Goal: Information Seeking & Learning: Find specific fact

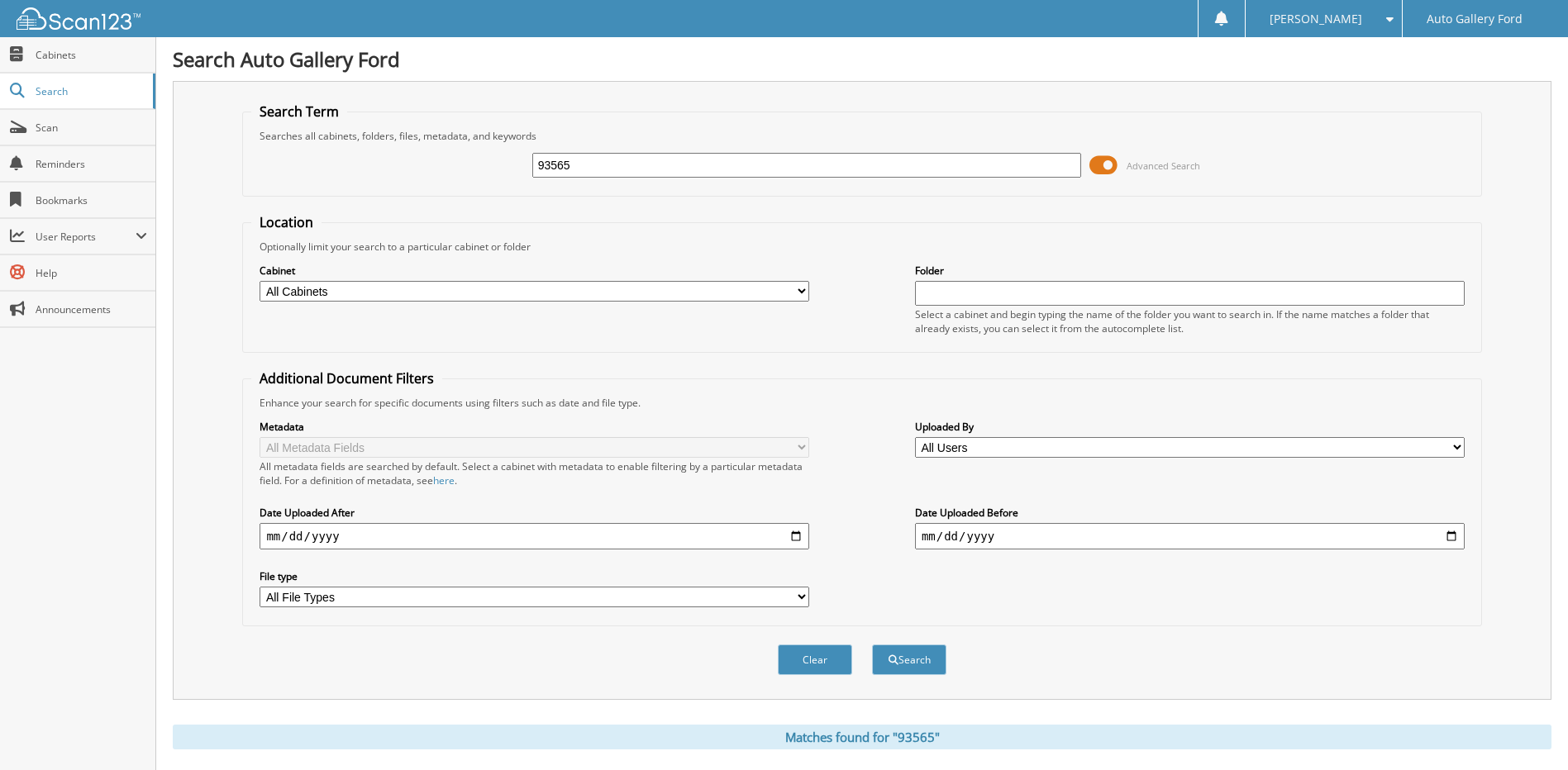
drag, startPoint x: 646, startPoint y: 154, endPoint x: 538, endPoint y: 158, distance: 108.1
click at [538, 158] on input "93565" at bounding box center [807, 164] width 550 height 25
type input "77728"
click at [872, 645] on button "Search" at bounding box center [909, 660] width 74 height 31
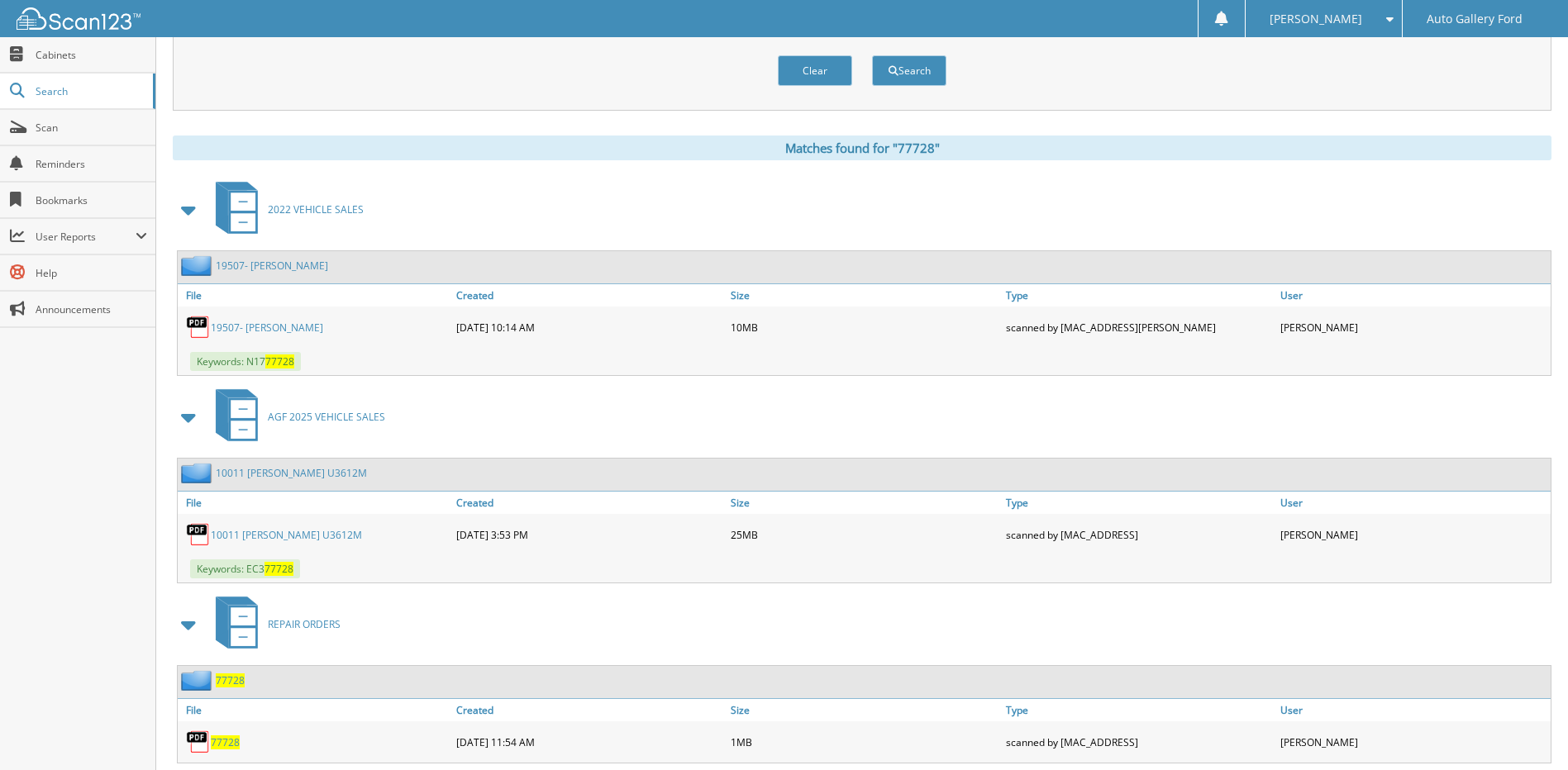
scroll to position [633, 0]
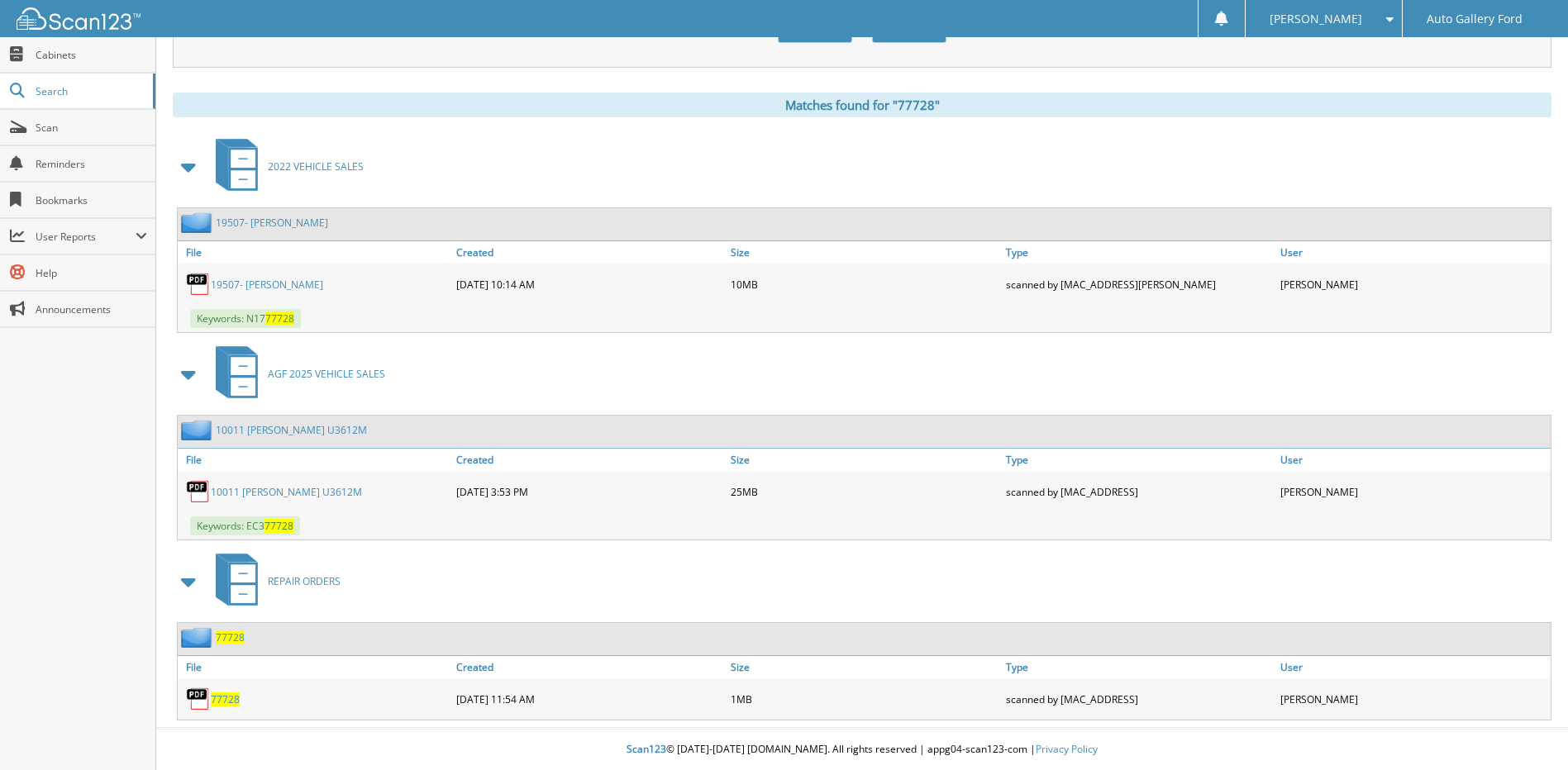
click at [279, 487] on link "10011 [PERSON_NAME] U3612M" at bounding box center [286, 491] width 151 height 14
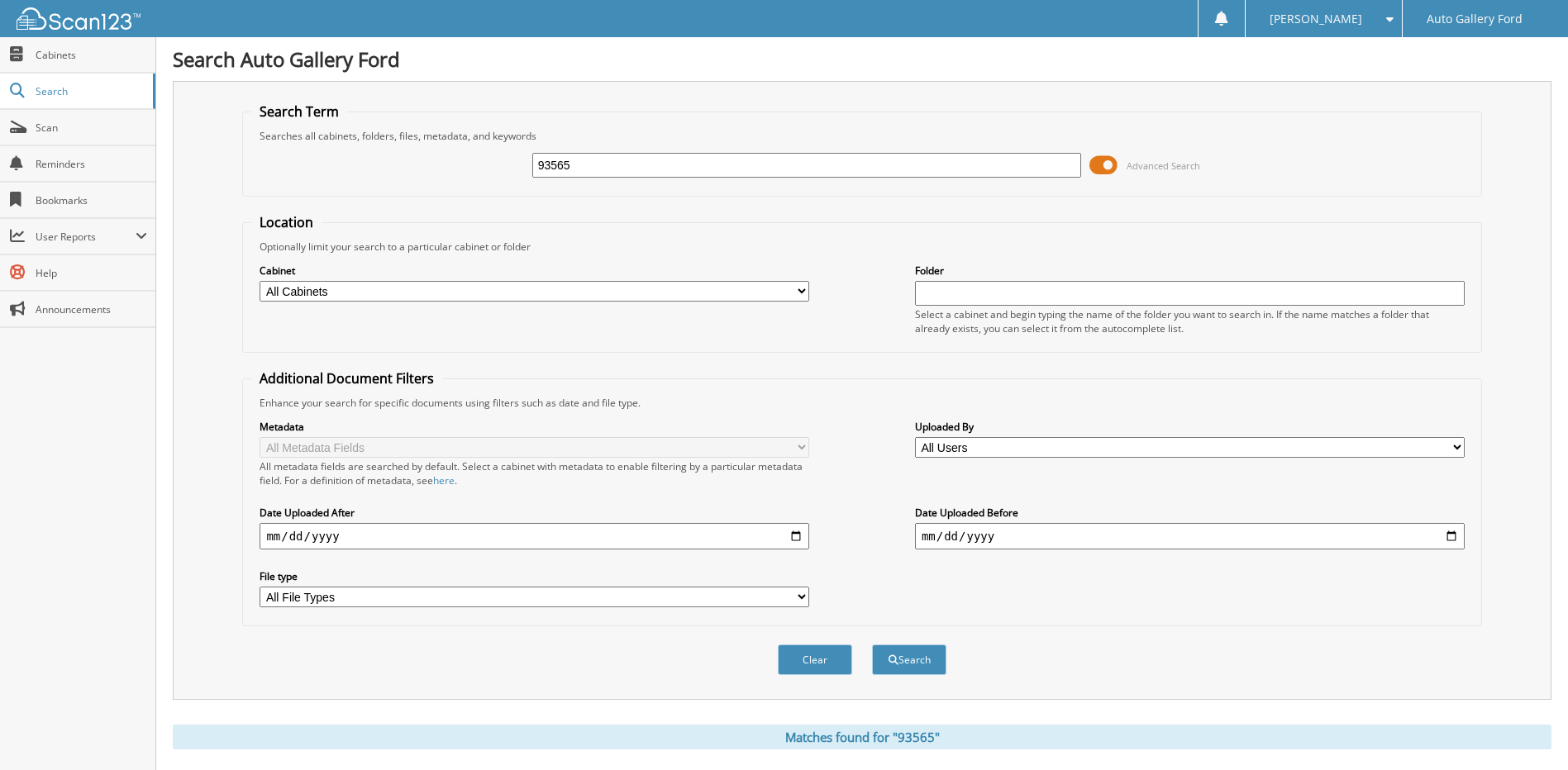
drag, startPoint x: 601, startPoint y: 168, endPoint x: 415, endPoint y: 170, distance: 186.0
click at [415, 170] on div "93565 Advanced Search" at bounding box center [862, 164] width 1221 height 44
type input "HOLZEN"
click at [872, 645] on button "Search" at bounding box center [909, 660] width 74 height 31
drag, startPoint x: 626, startPoint y: 167, endPoint x: 527, endPoint y: 170, distance: 99.0
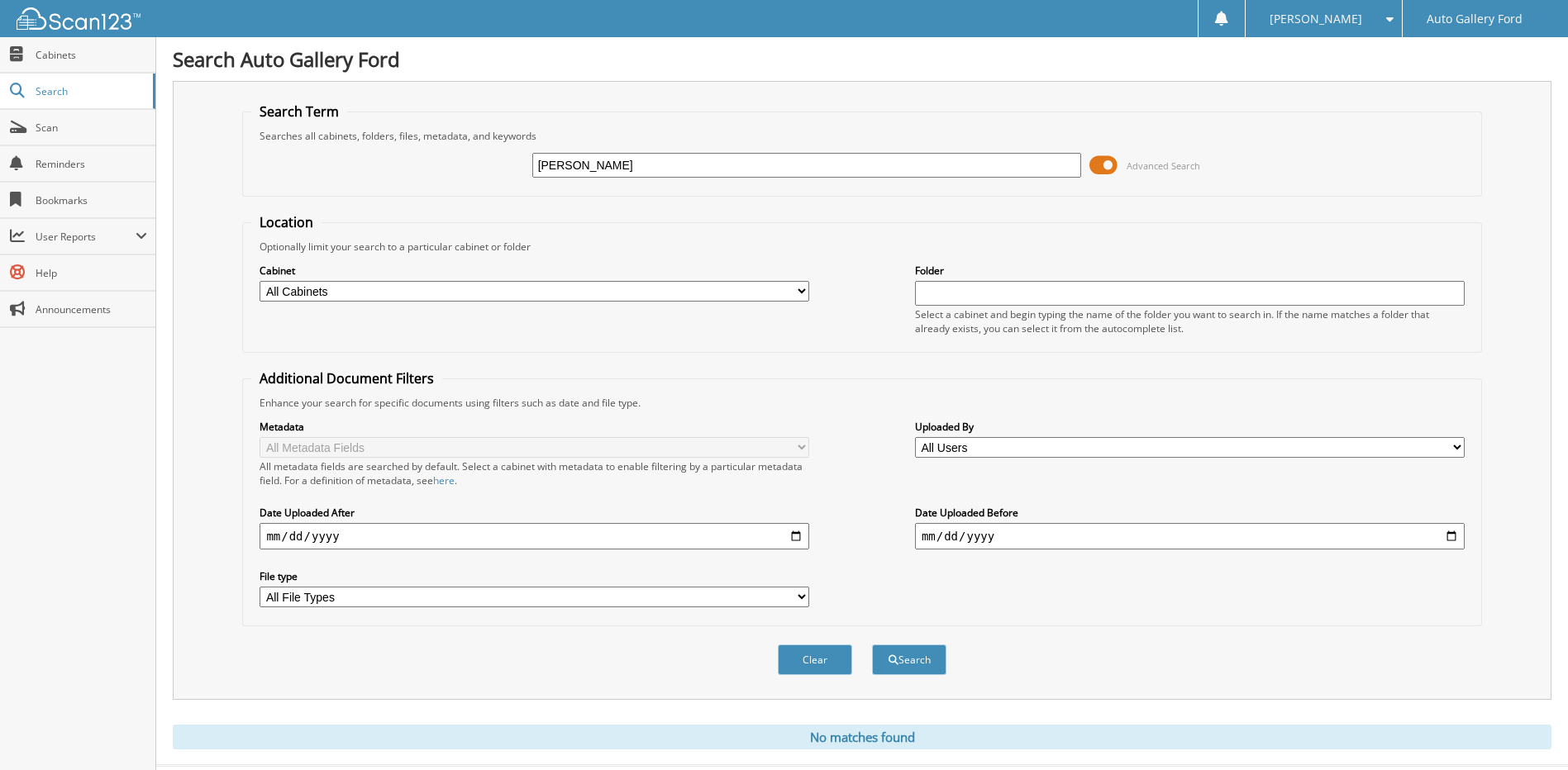
click at [527, 170] on div "HOLZEN Advanced Search" at bounding box center [862, 164] width 1221 height 44
type input "602359"
click at [872, 645] on button "Search" at bounding box center [909, 660] width 74 height 31
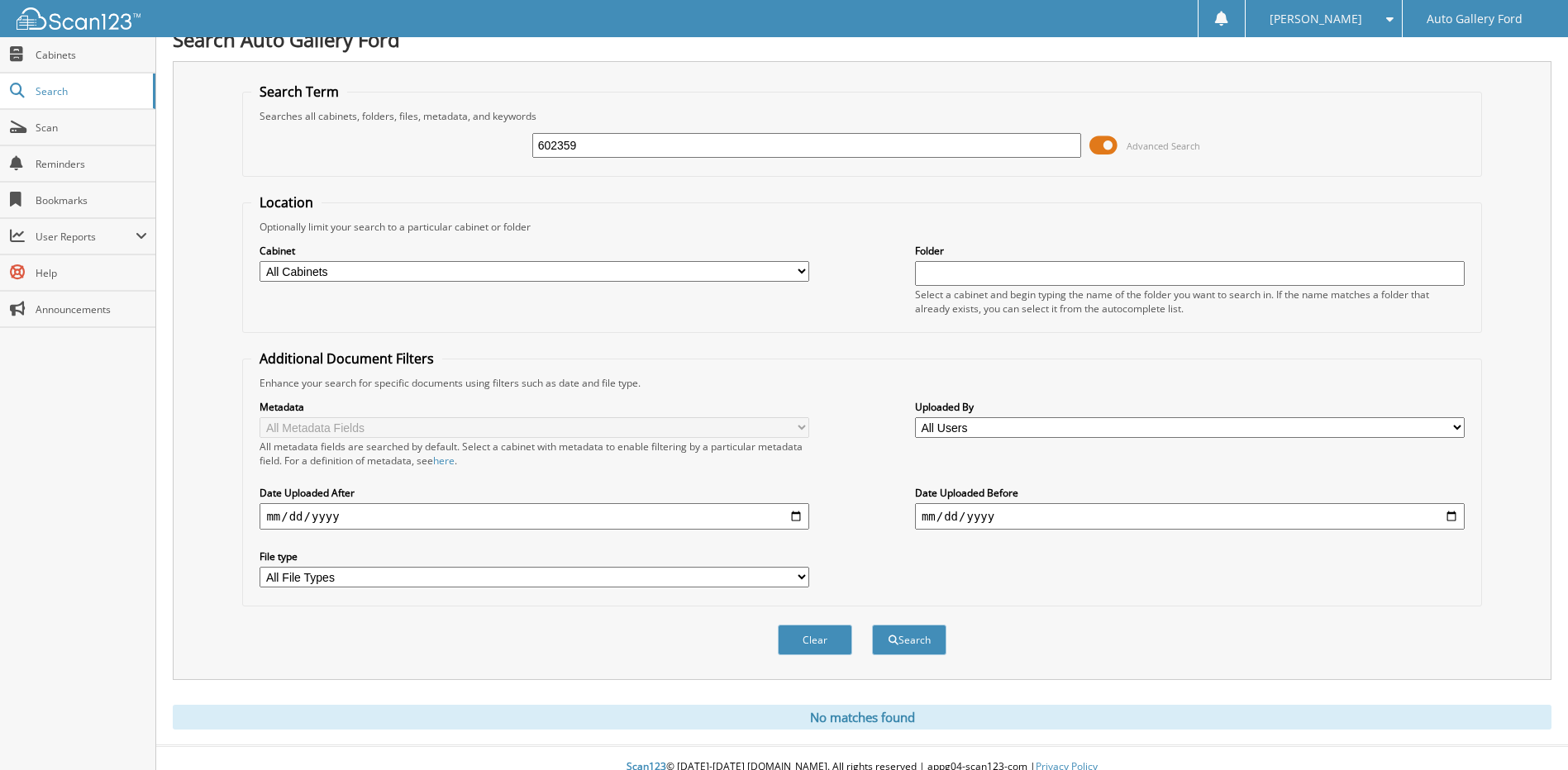
scroll to position [38, 0]
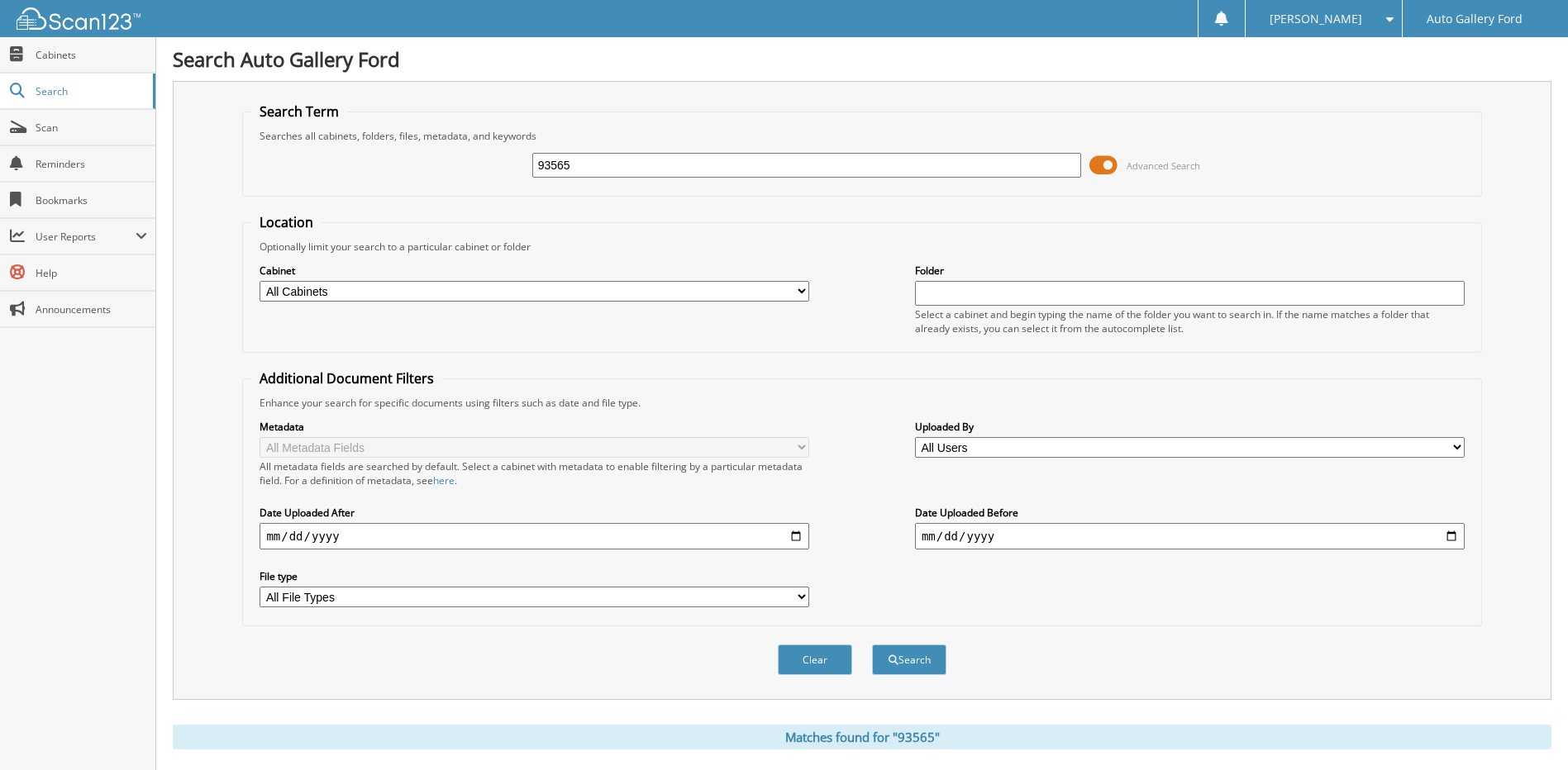
drag, startPoint x: 591, startPoint y: 173, endPoint x: 487, endPoint y: 170, distance: 104.0
click at [488, 170] on div "93565 Advanced Search" at bounding box center [862, 164] width 1221 height 44
type input "U3484B"
click at [872, 645] on button "Search" at bounding box center [909, 660] width 74 height 31
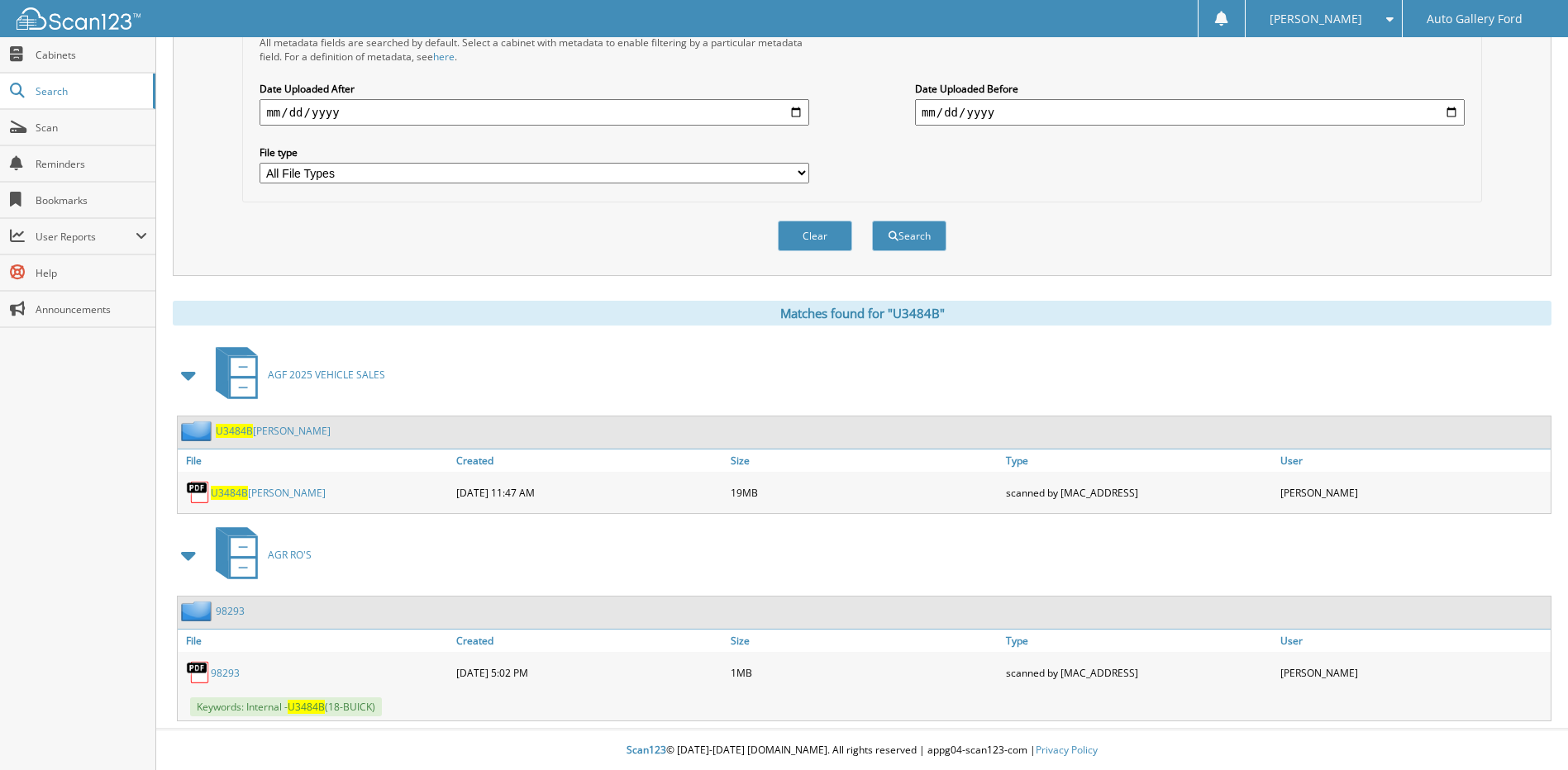
scroll to position [426, 0]
click at [227, 670] on link "98293" at bounding box center [225, 671] width 29 height 14
click at [252, 492] on link "U3484B CLARK" at bounding box center [268, 491] width 114 height 14
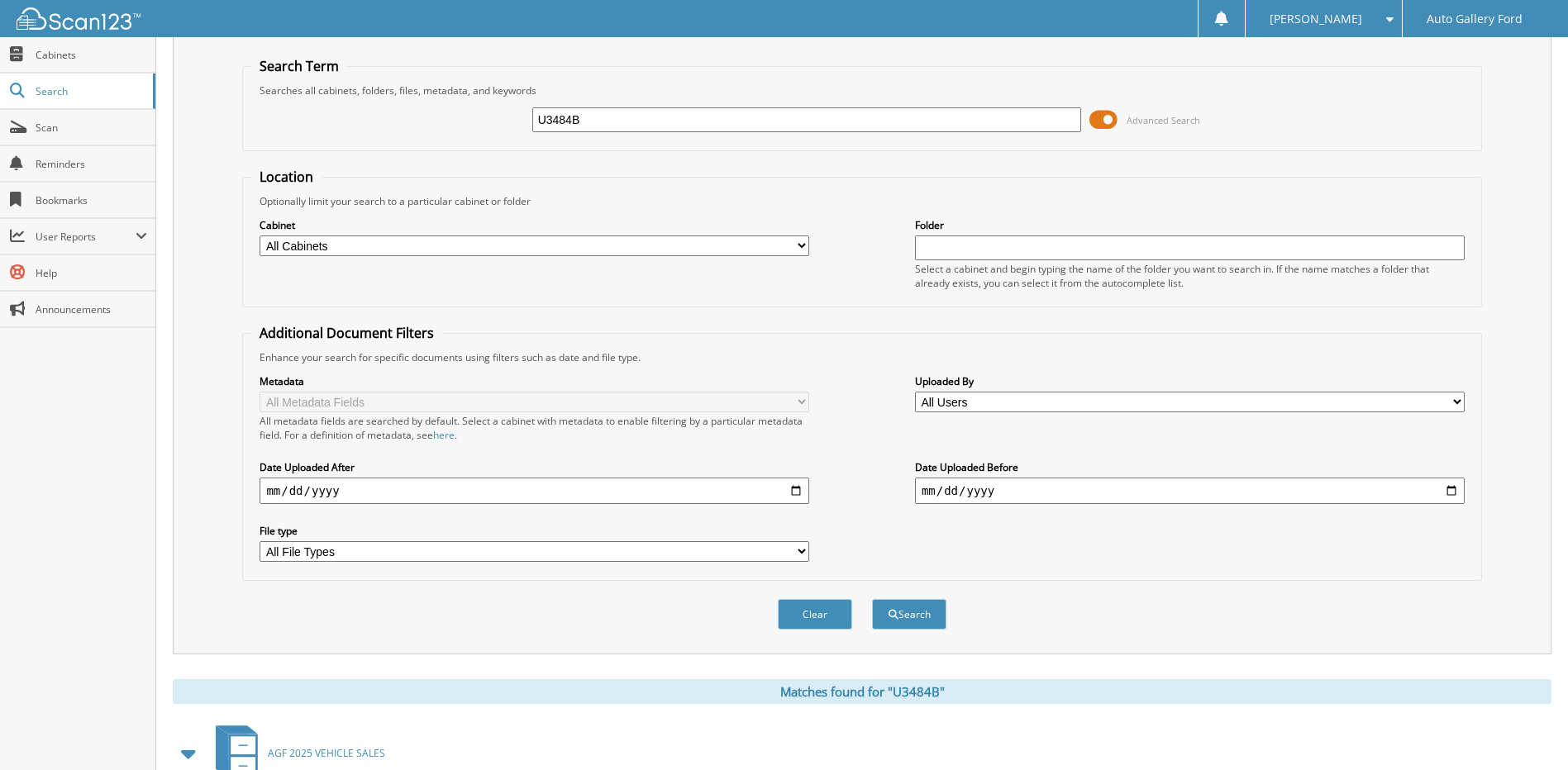
scroll to position [0, 0]
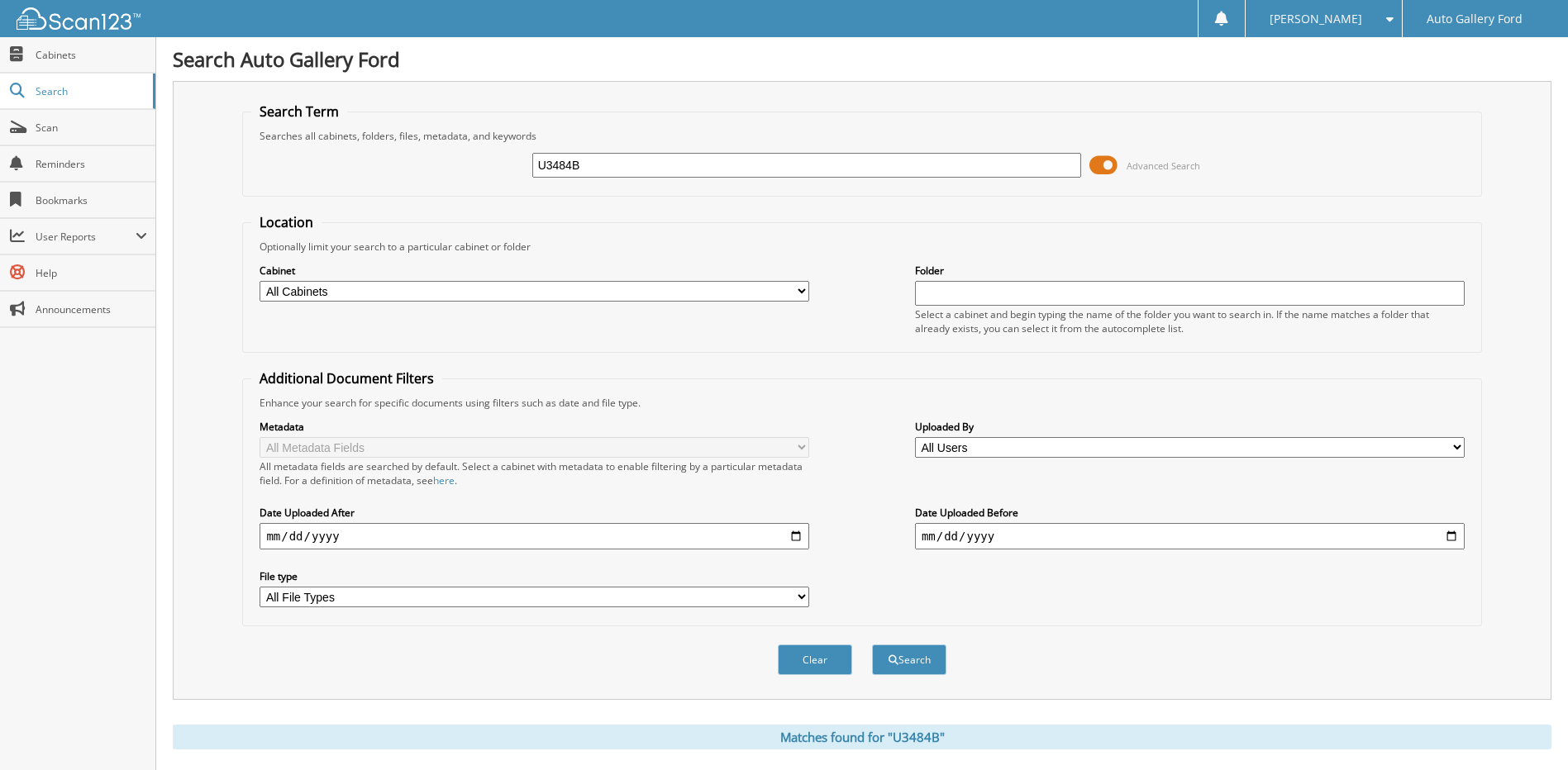
drag, startPoint x: 640, startPoint y: 165, endPoint x: 468, endPoint y: 165, distance: 172.0
click at [468, 165] on div "U3484B Advanced Search" at bounding box center [862, 164] width 1221 height 44
type input "HOLZ"
click at [872, 645] on button "Search" at bounding box center [909, 660] width 74 height 31
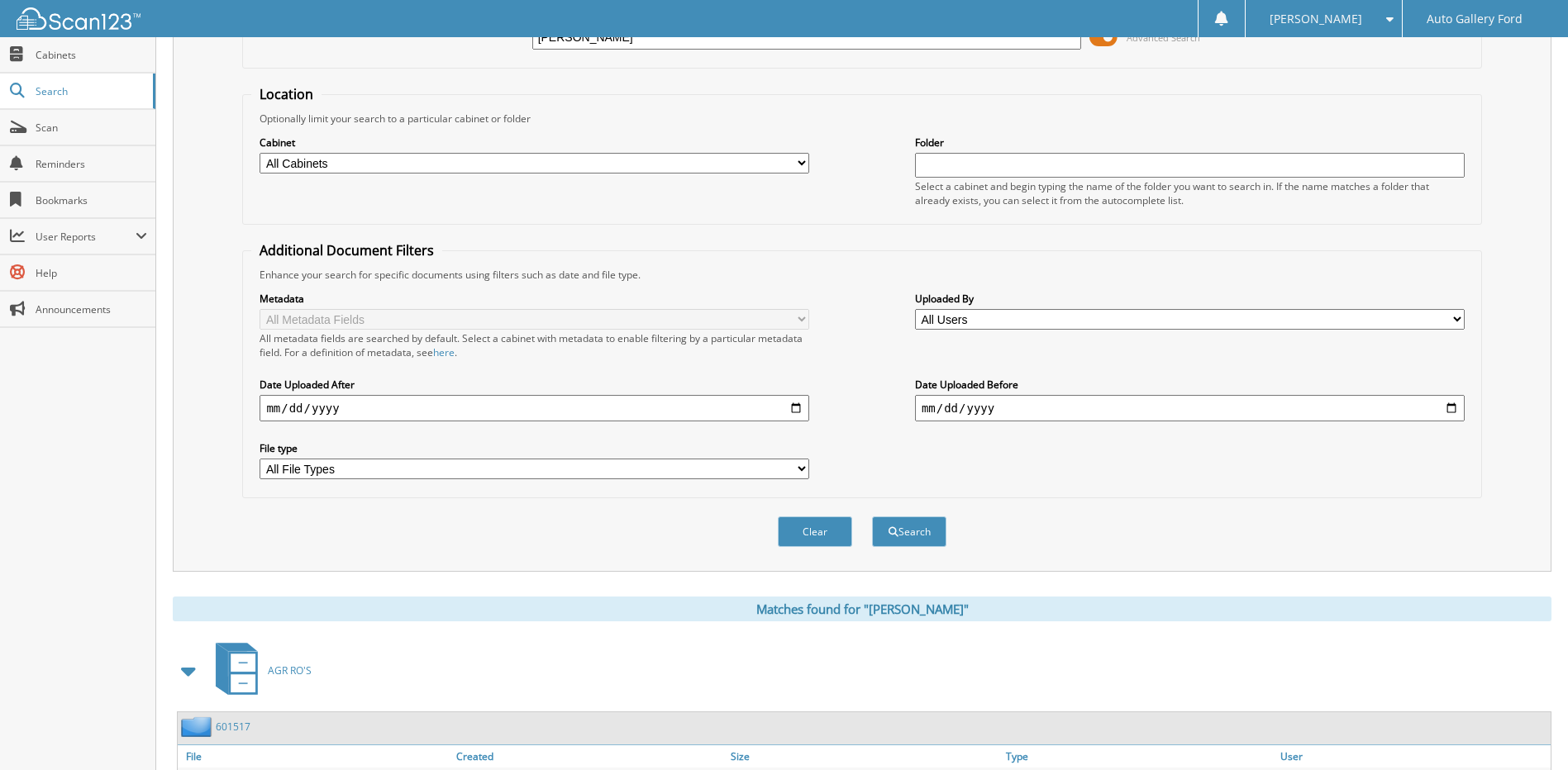
scroll to position [245, 0]
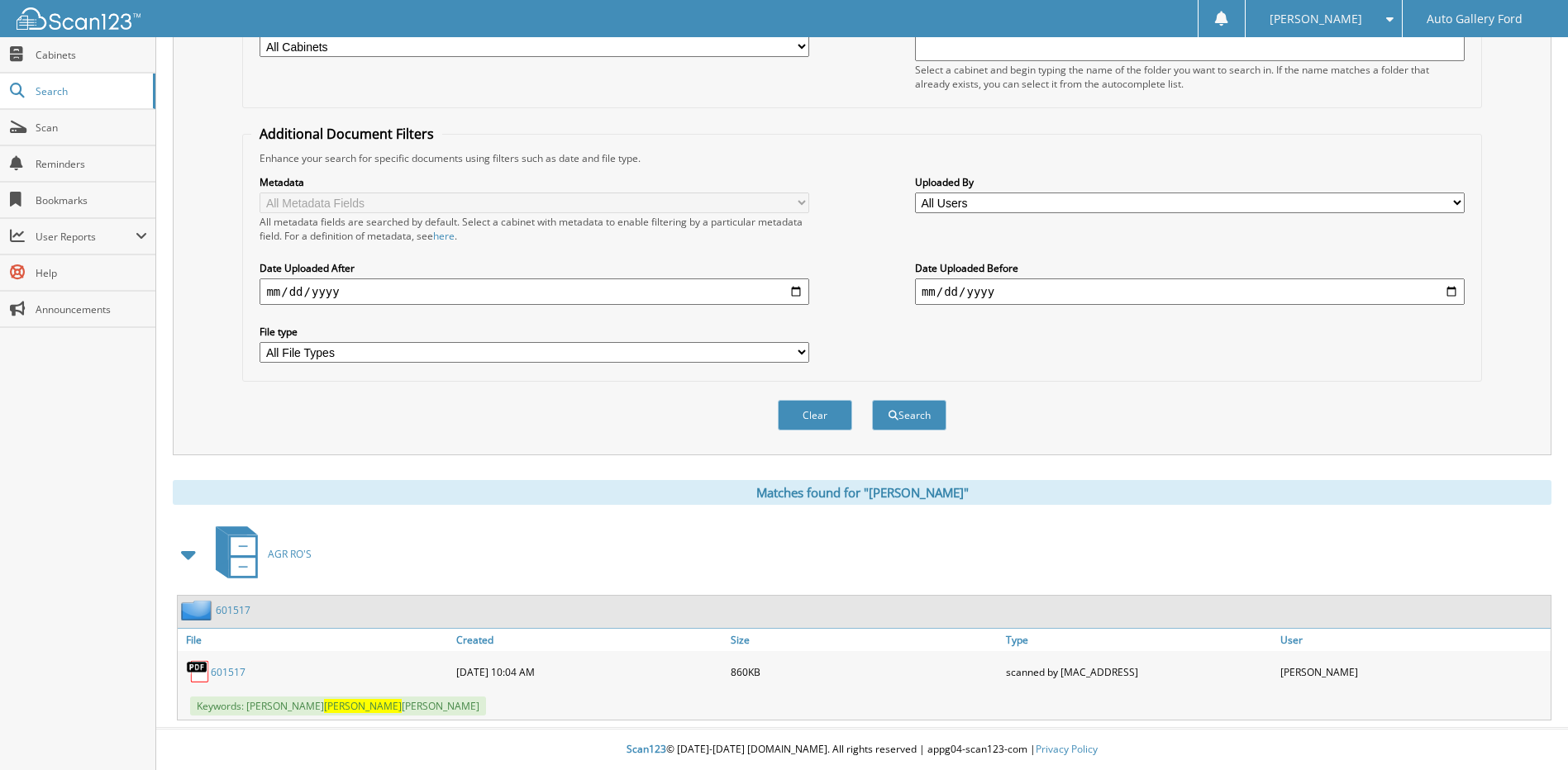
click at [219, 673] on link "601517" at bounding box center [228, 671] width 35 height 14
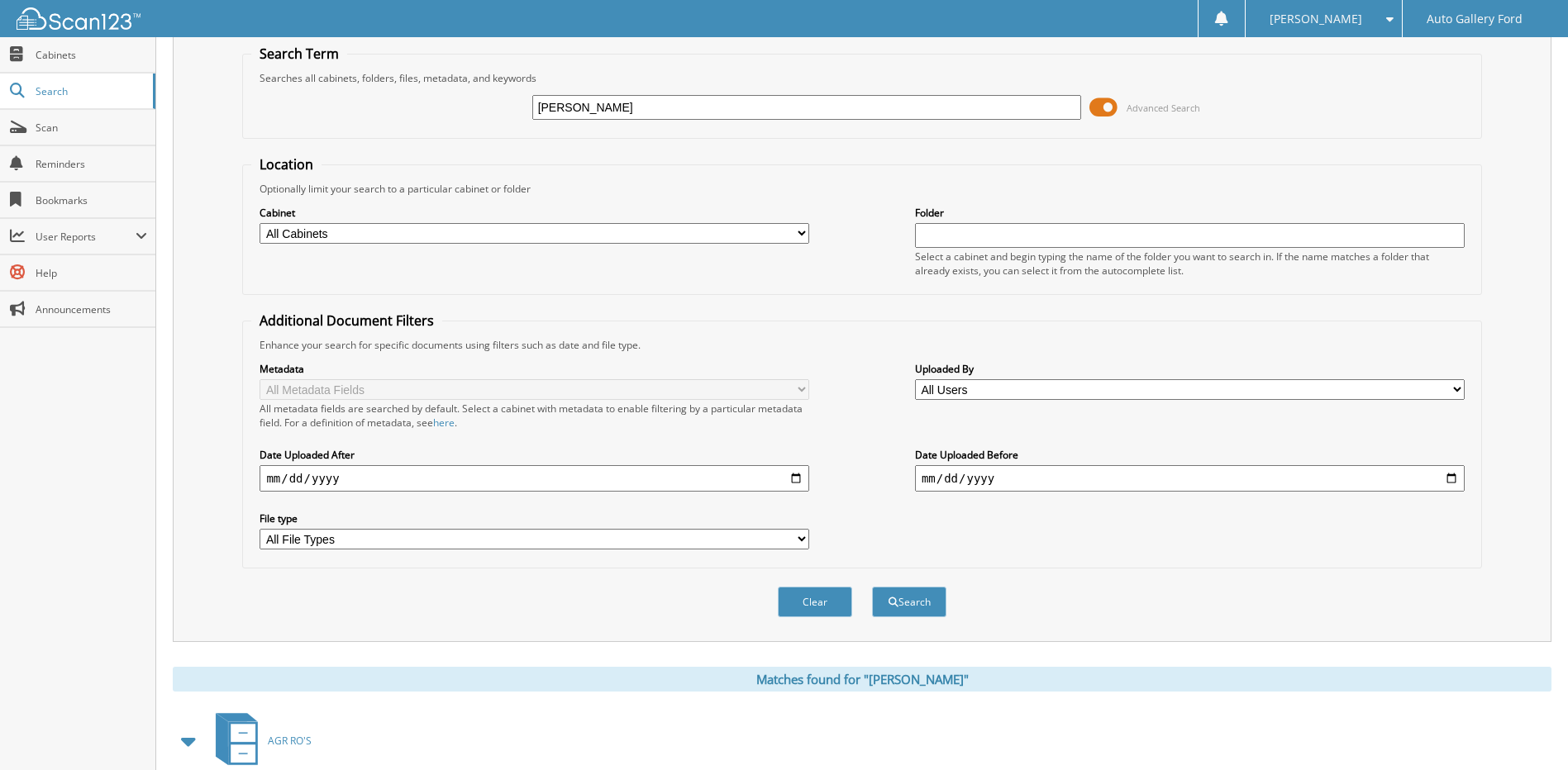
scroll to position [0, 0]
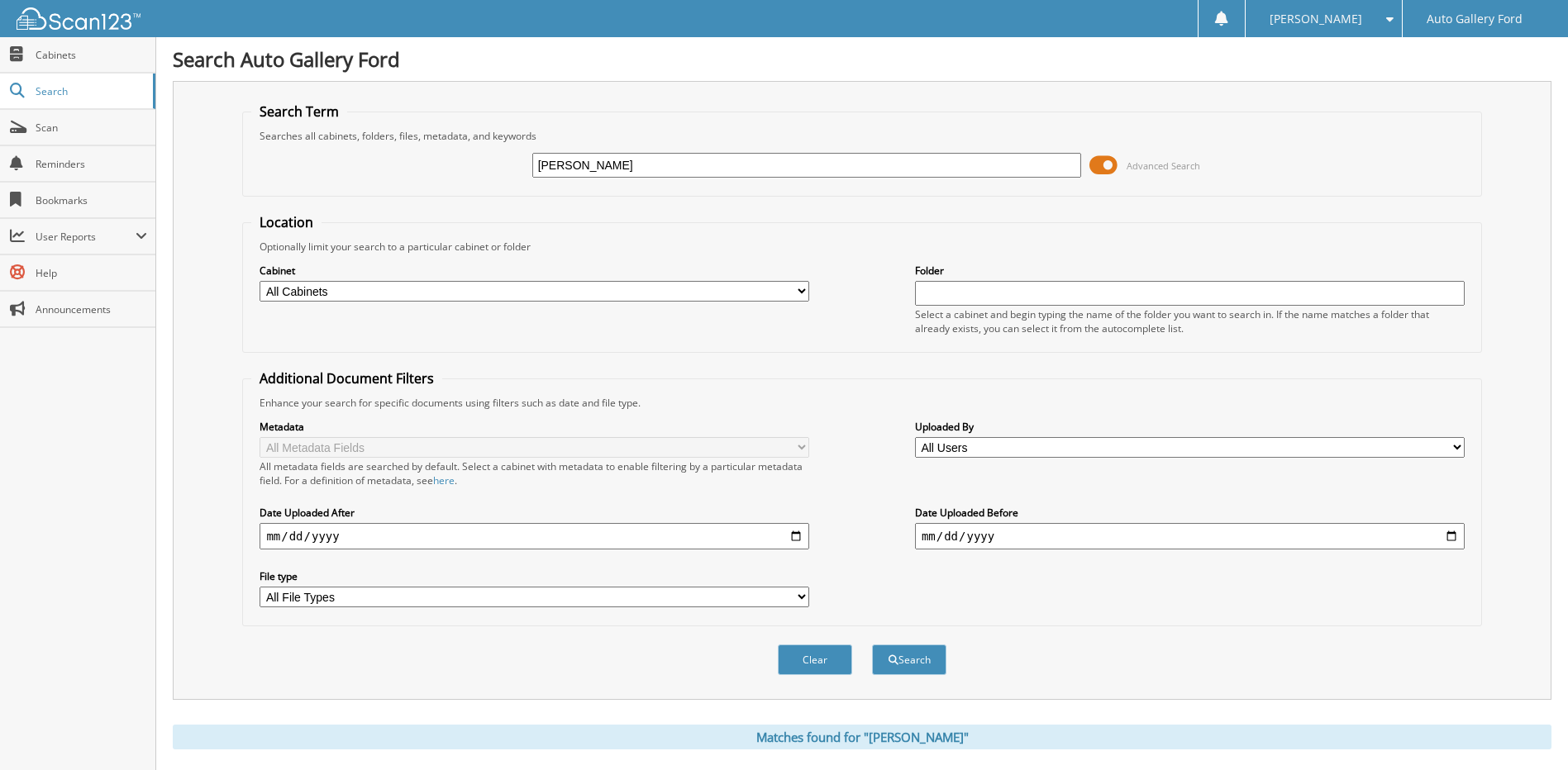
drag, startPoint x: 596, startPoint y: 164, endPoint x: 390, endPoint y: 181, distance: 206.7
click at [390, 181] on div "HOLZ Advanced Search" at bounding box center [862, 164] width 1221 height 44
type input "601517"
click at [872, 645] on button "Search" at bounding box center [909, 660] width 74 height 31
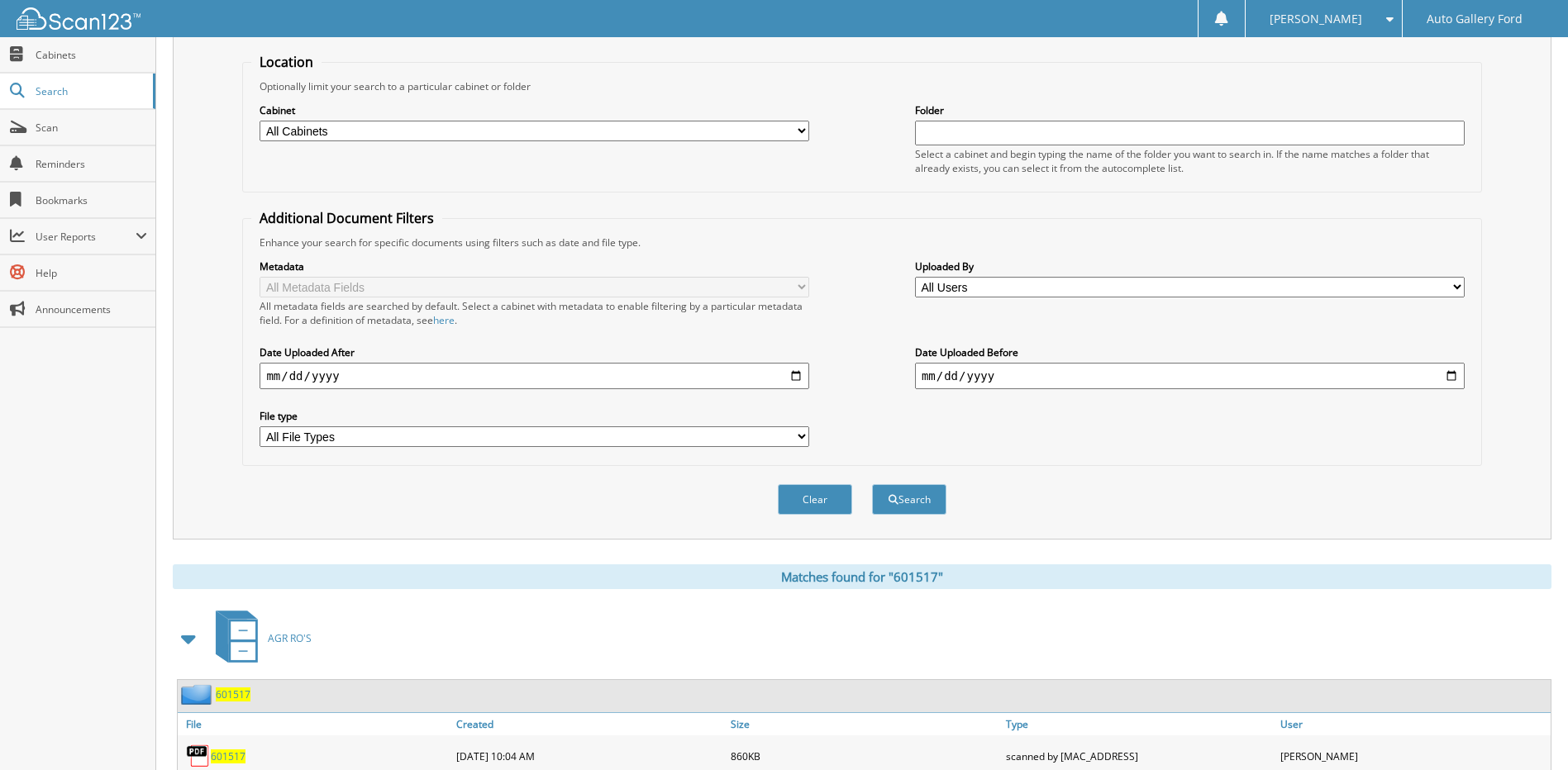
scroll to position [245, 0]
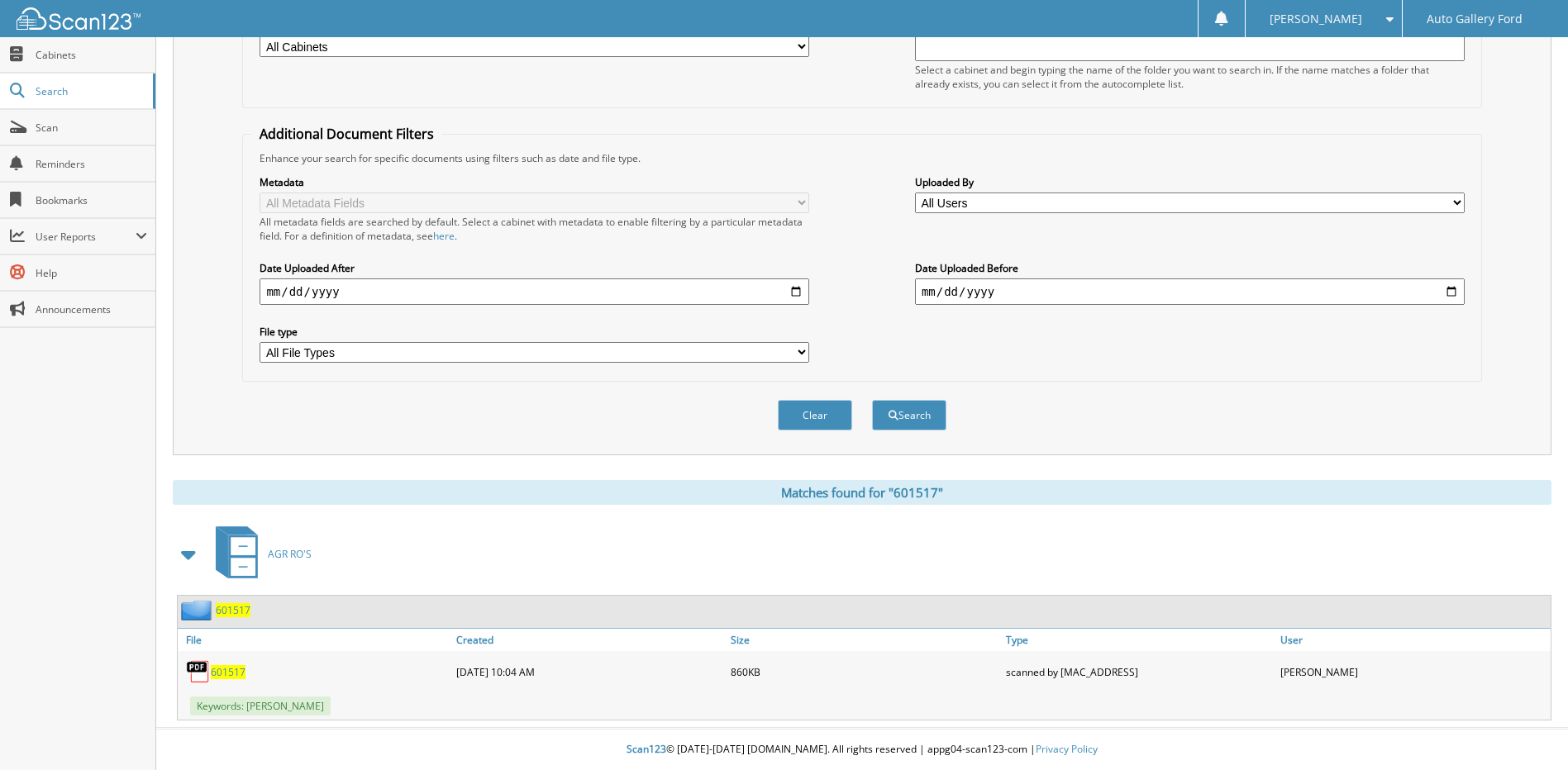
click at [231, 671] on span "601517" at bounding box center [228, 671] width 35 height 14
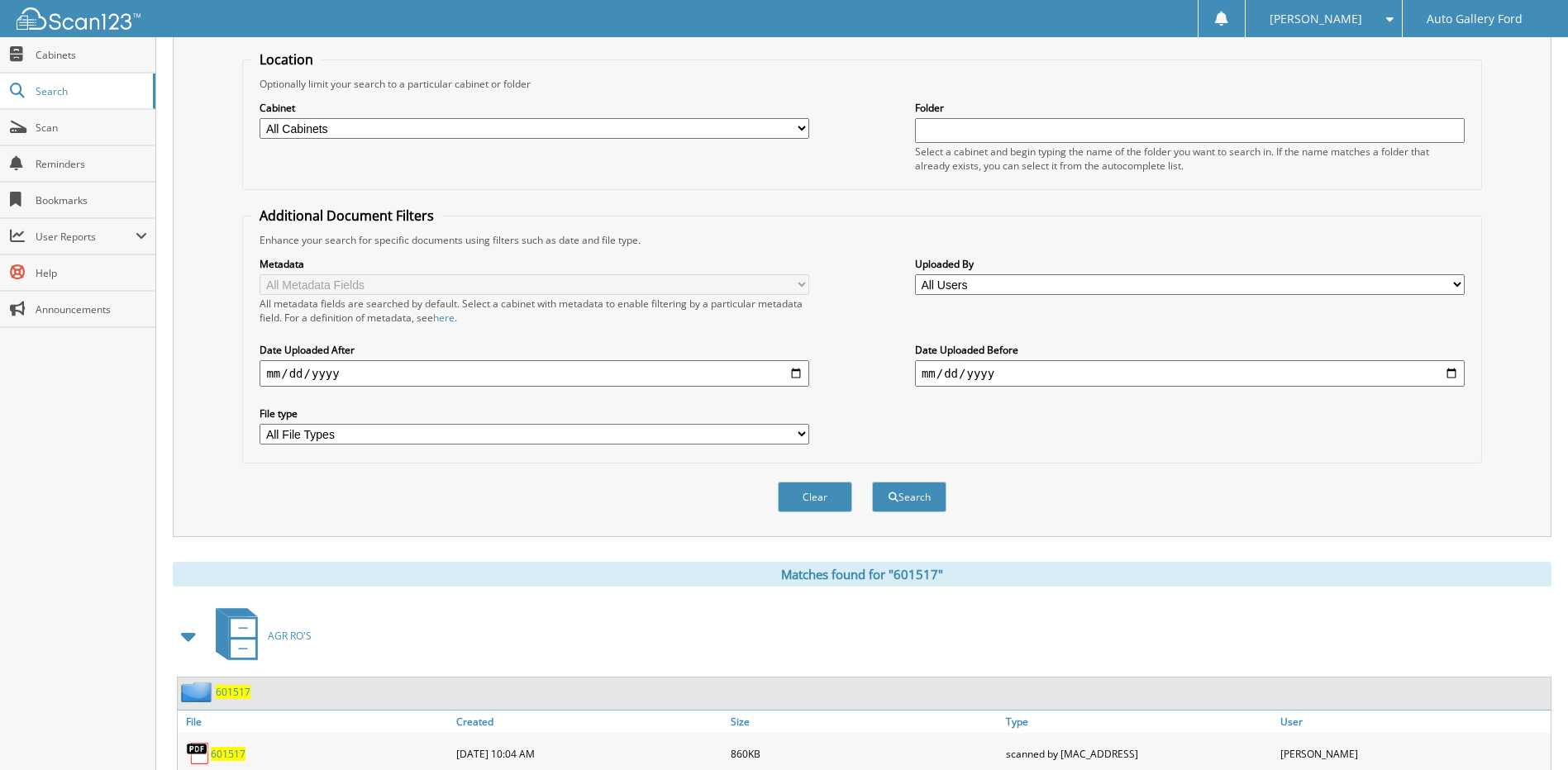
scroll to position [0, 0]
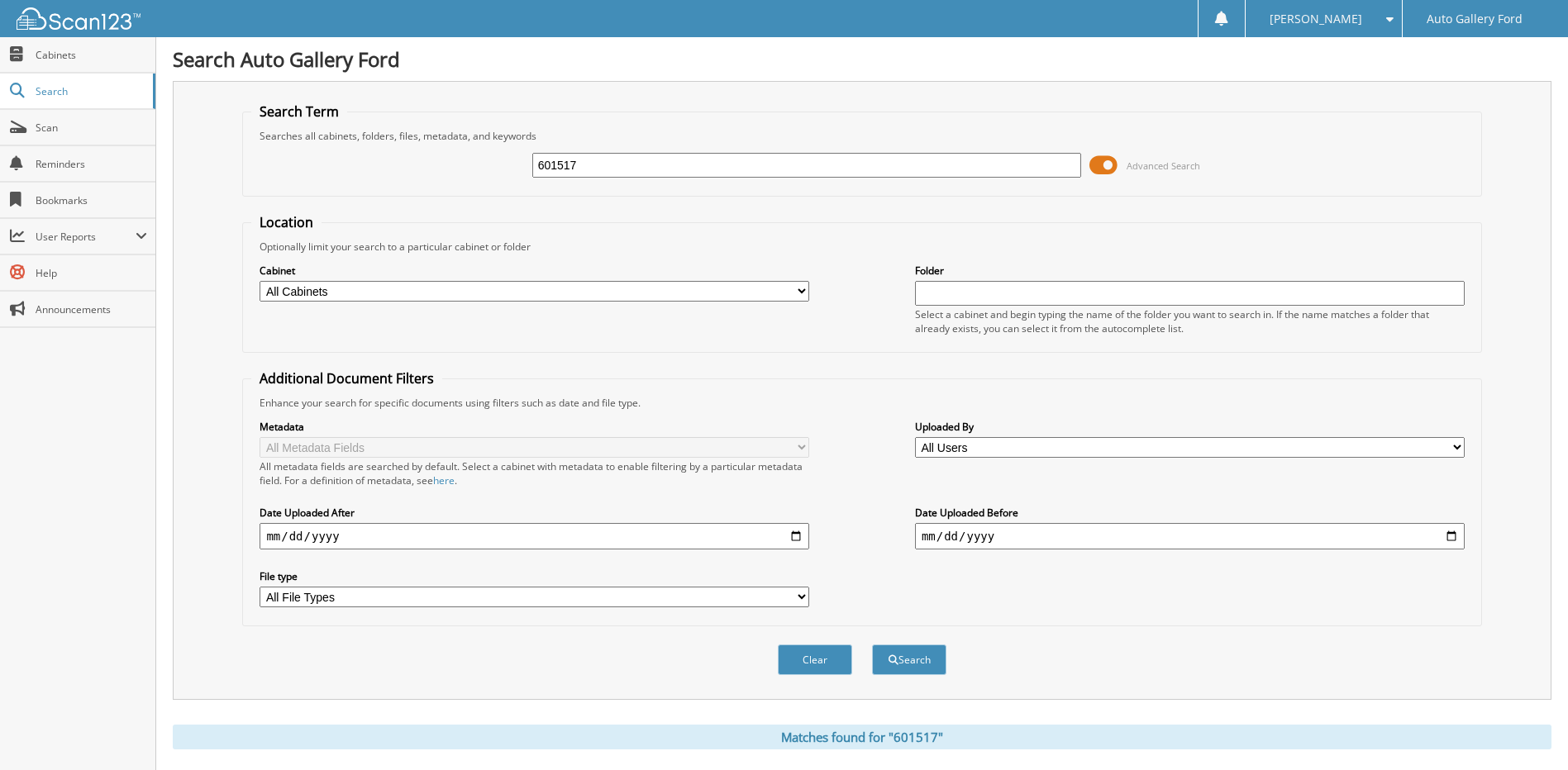
drag, startPoint x: 636, startPoint y: 166, endPoint x: 456, endPoint y: 168, distance: 180.0
click at [457, 168] on div "601517 Advanced Search" at bounding box center [862, 164] width 1221 height 44
type input "601902"
click at [872, 645] on button "Search" at bounding box center [909, 660] width 74 height 31
drag, startPoint x: 535, startPoint y: 157, endPoint x: 525, endPoint y: 158, distance: 10.0
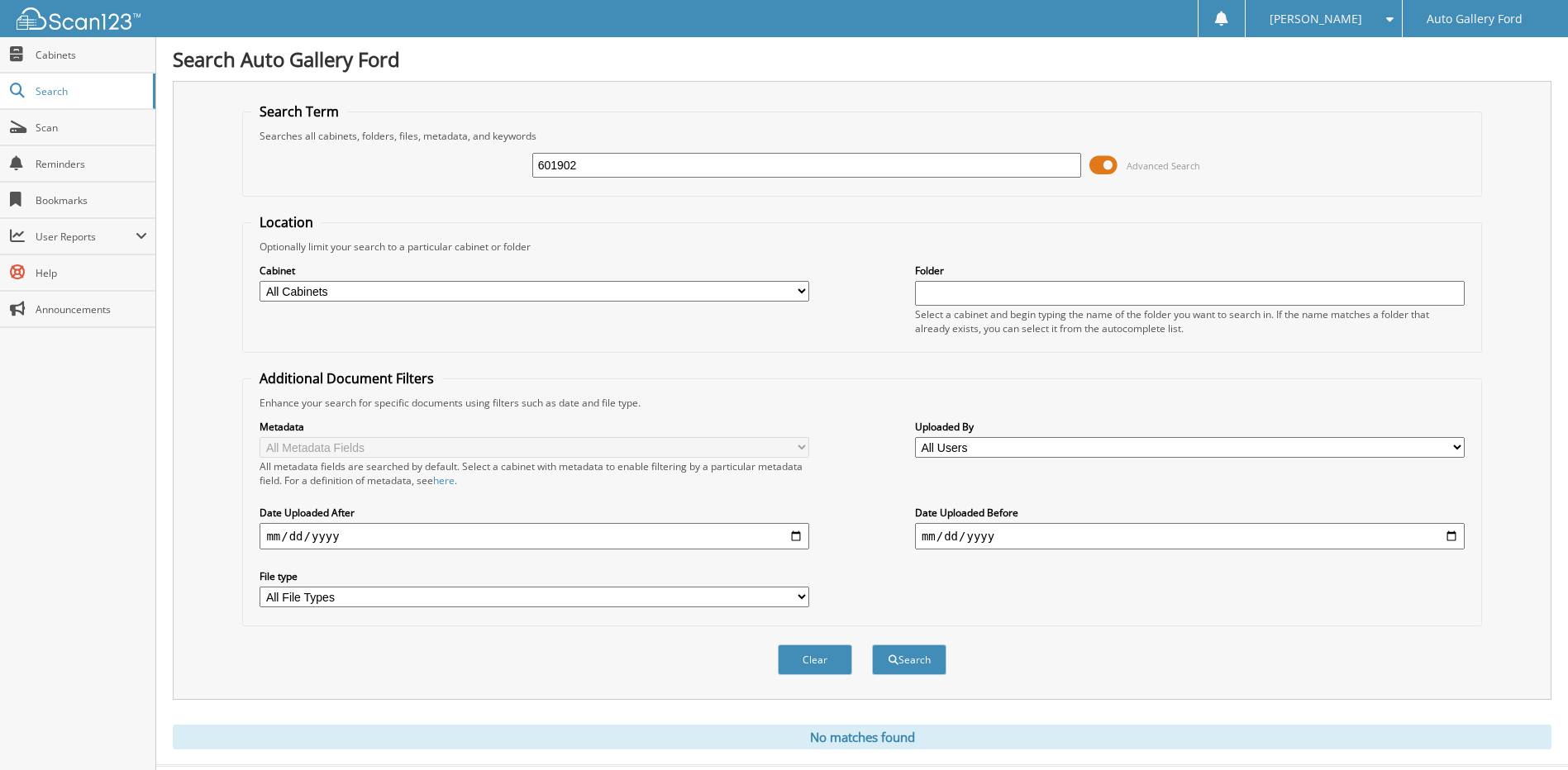
click at [525, 157] on div "601902 Advanced Search" at bounding box center [862, 164] width 1221 height 44
type input "602284"
click at [872, 645] on button "Search" at bounding box center [909, 660] width 74 height 31
drag, startPoint x: 634, startPoint y: 163, endPoint x: 477, endPoint y: 162, distance: 157.0
click at [477, 162] on div "602284 Advanced Search" at bounding box center [862, 164] width 1221 height 44
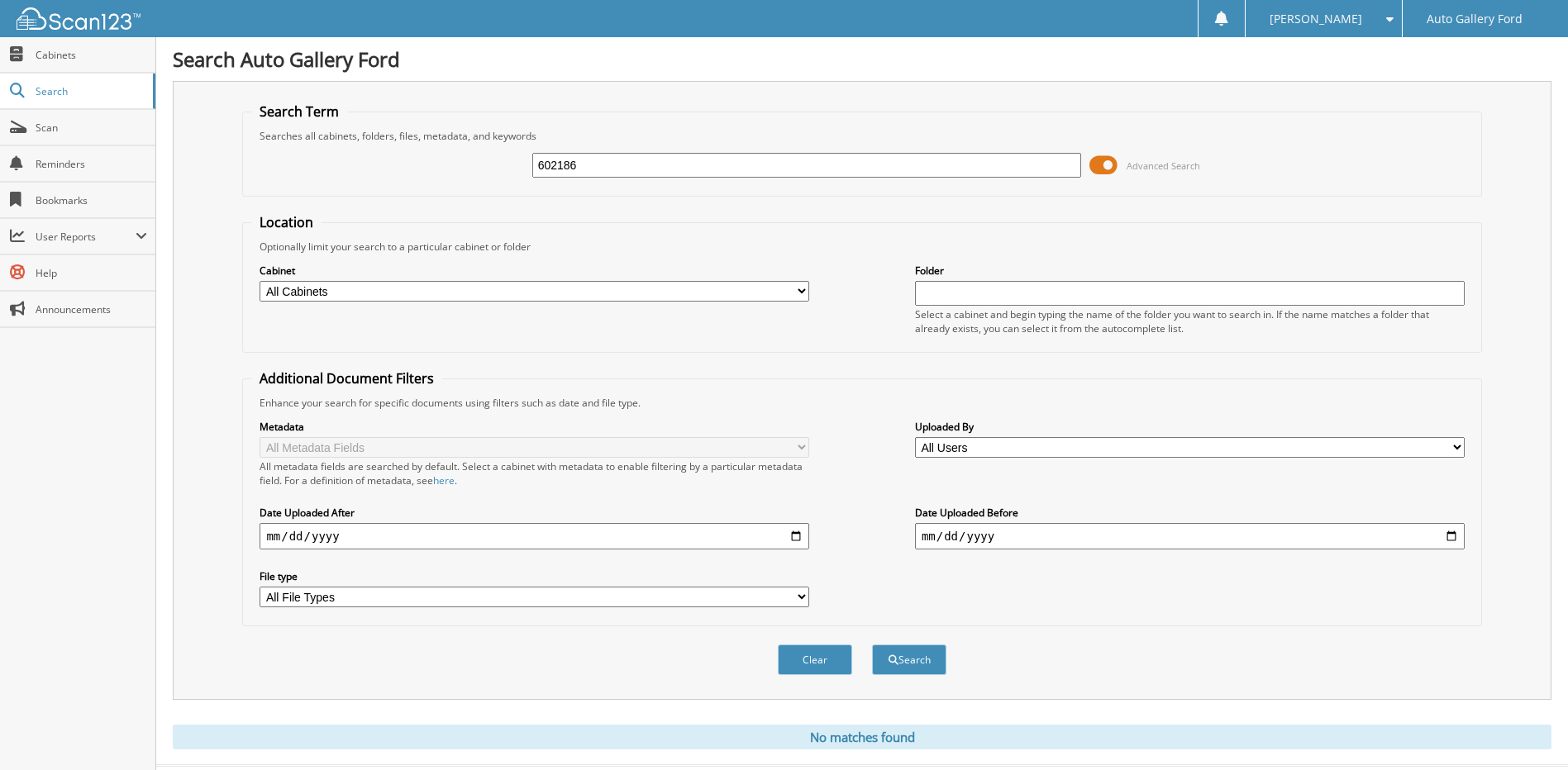
type input "602186"
click at [872, 645] on button "Search" at bounding box center [909, 660] width 74 height 31
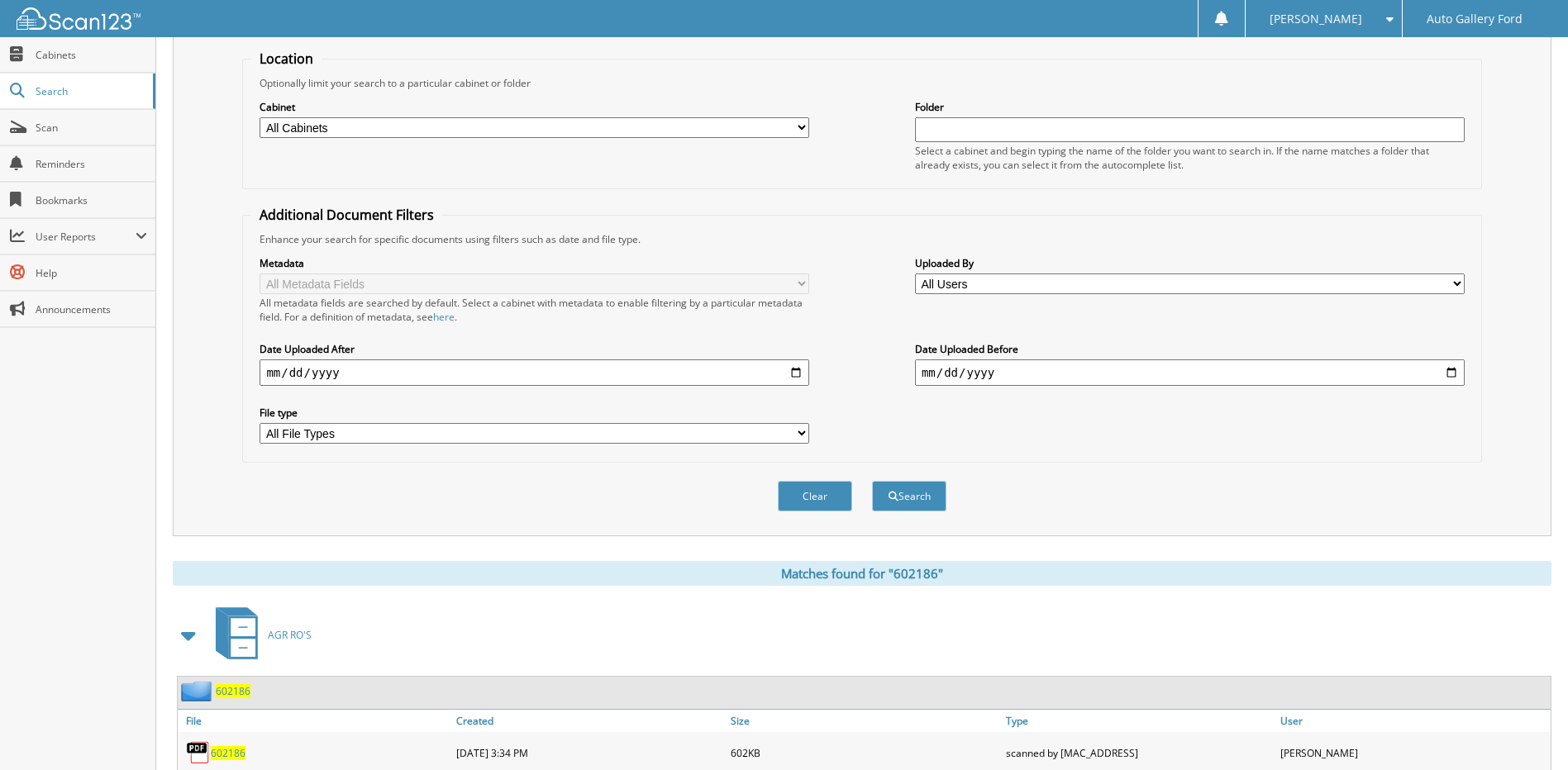
scroll to position [245, 0]
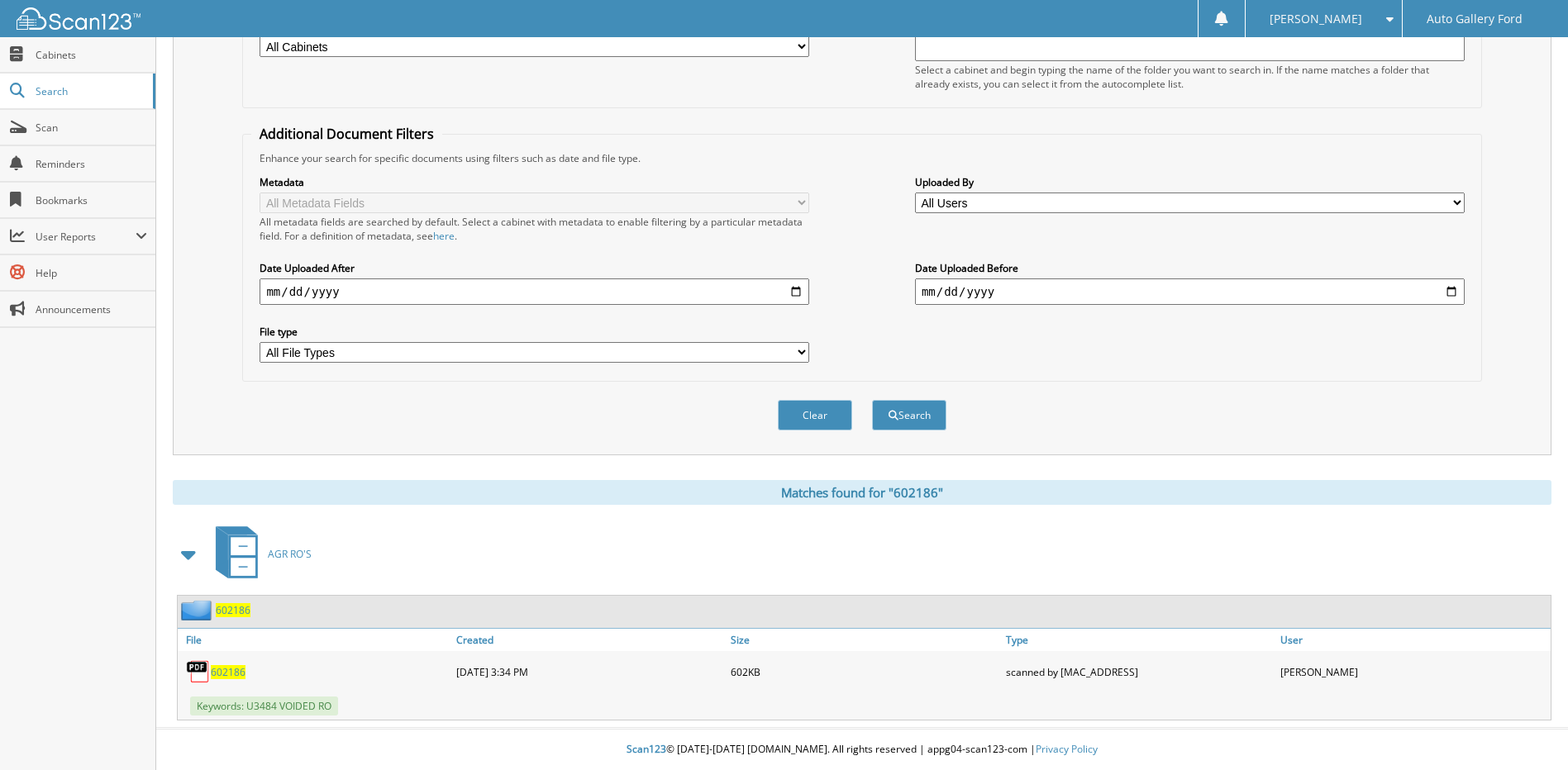
click at [234, 666] on span "602186" at bounding box center [228, 671] width 35 height 14
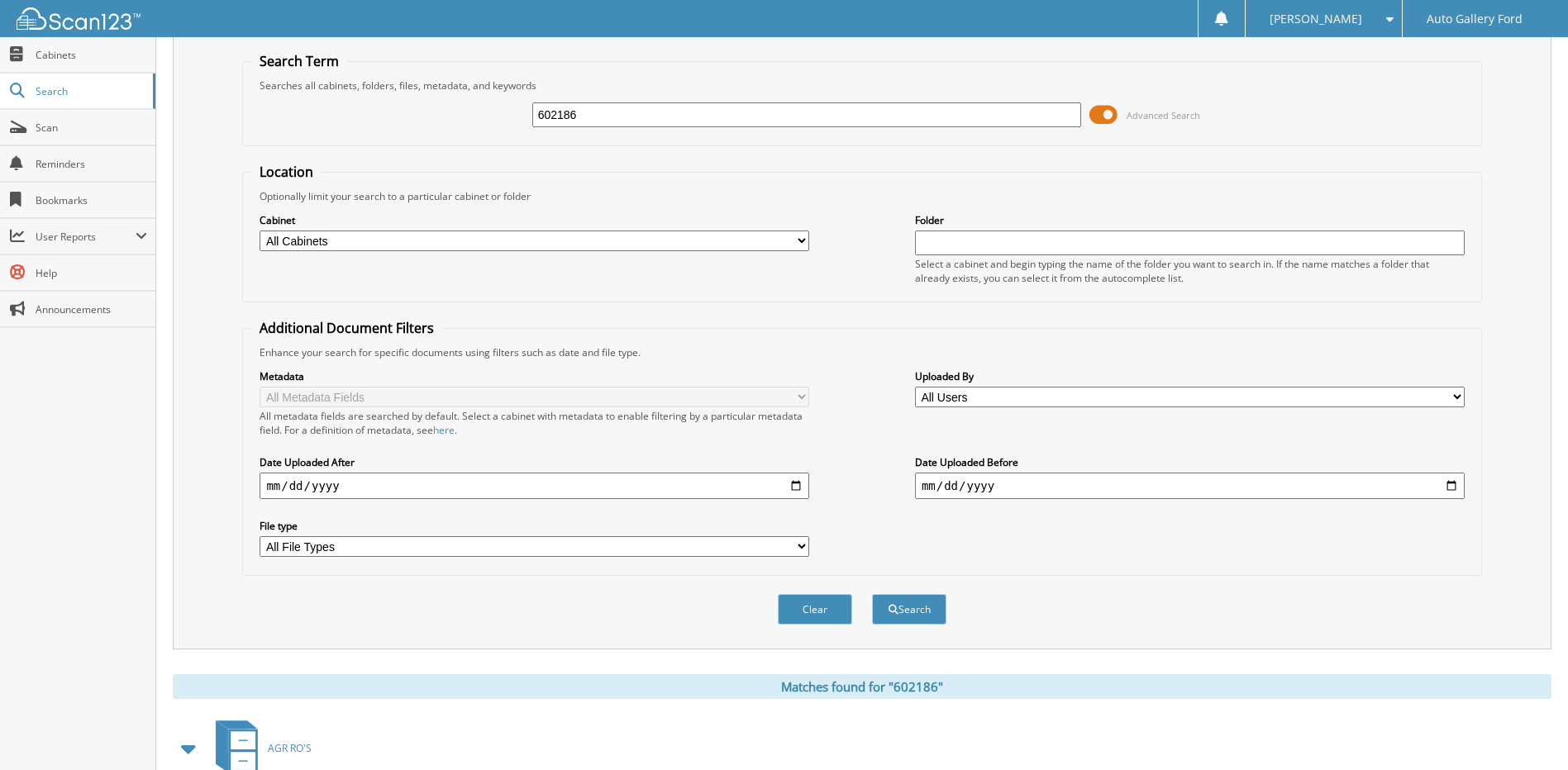
scroll to position [0, 0]
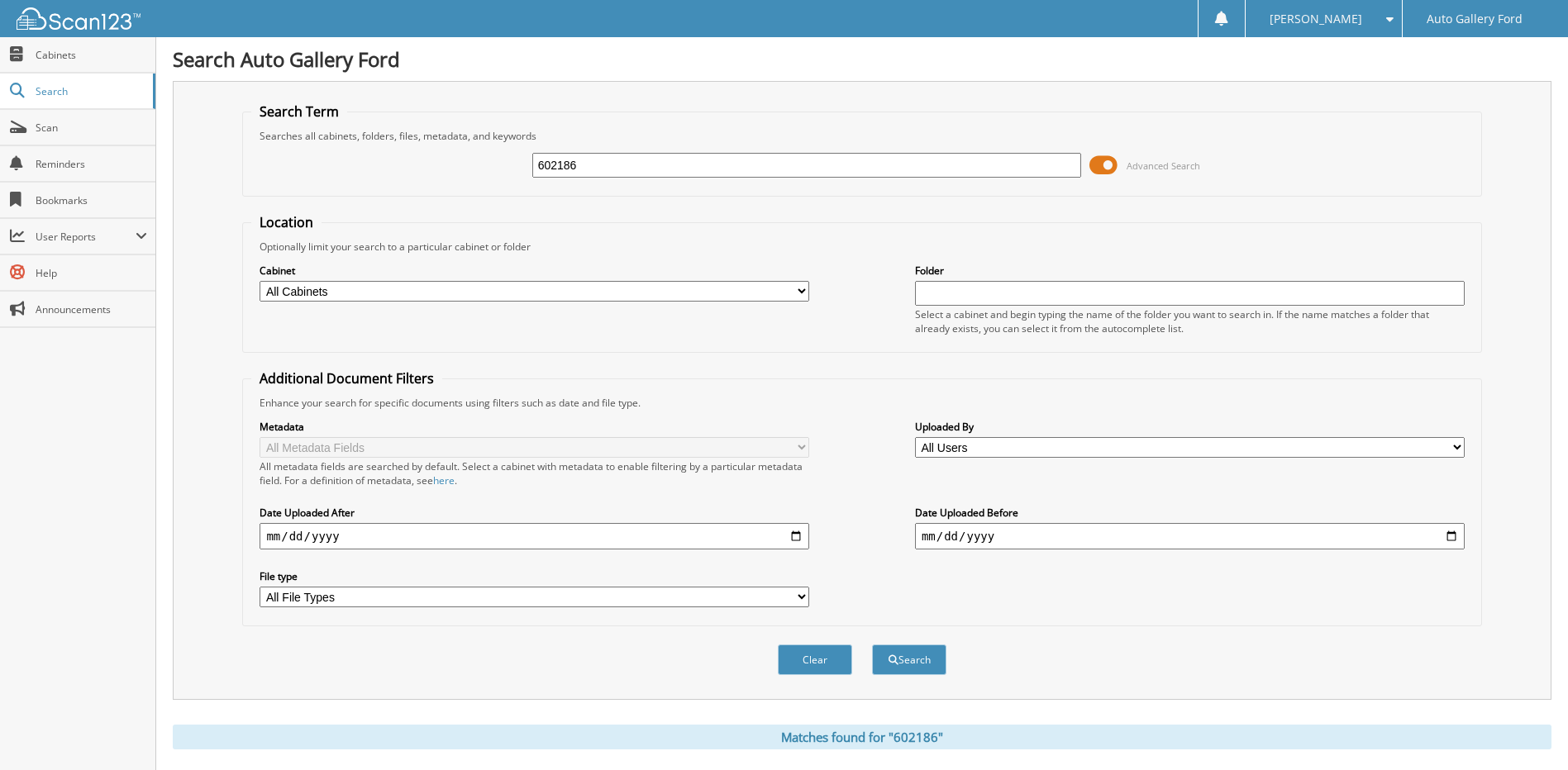
drag, startPoint x: 610, startPoint y: 162, endPoint x: 424, endPoint y: 162, distance: 186.0
click at [425, 162] on div "602186 Advanced Search" at bounding box center [862, 164] width 1221 height 44
type input "98293"
click at [872, 645] on button "Search" at bounding box center [909, 660] width 74 height 31
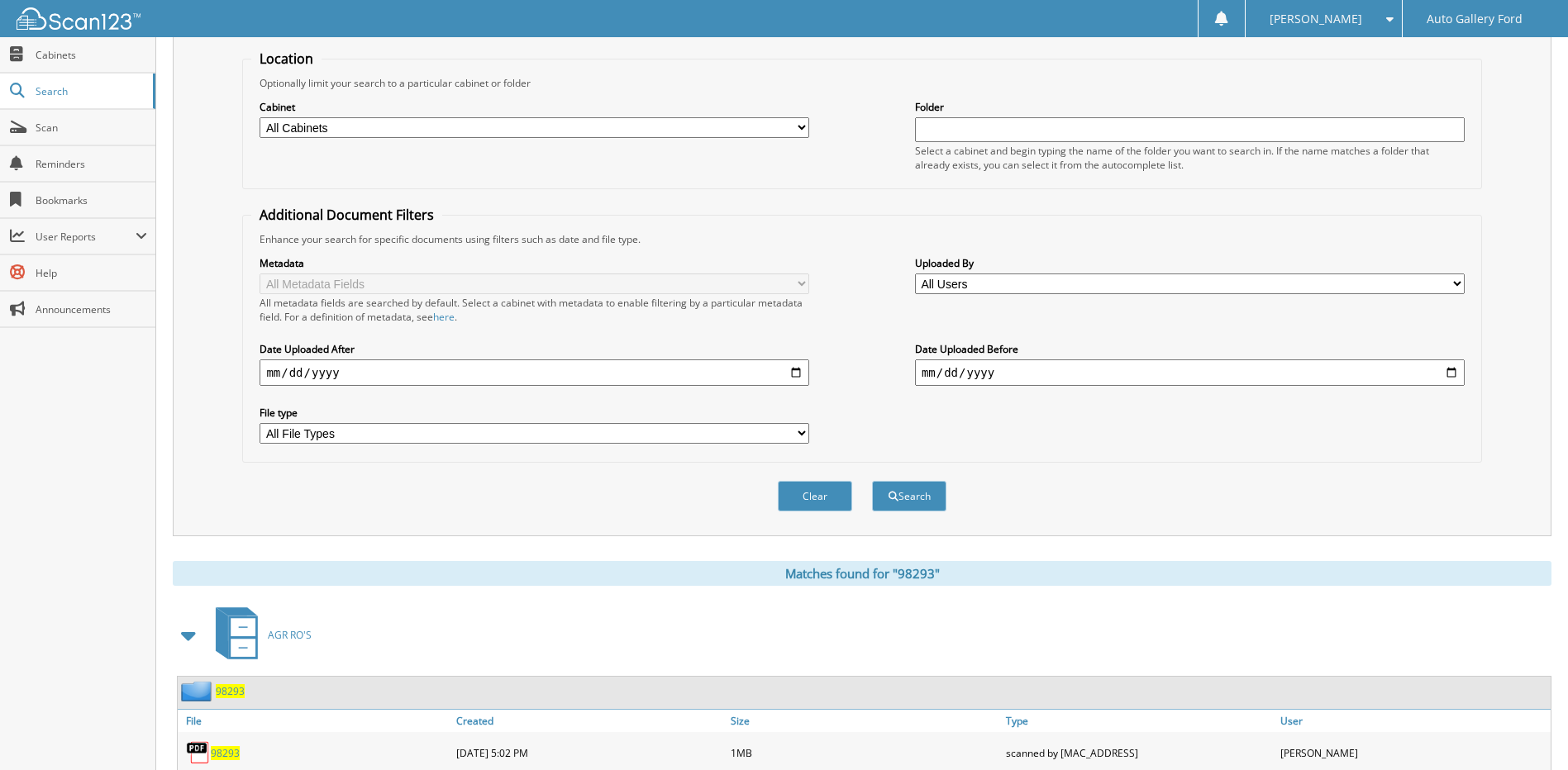
scroll to position [245, 0]
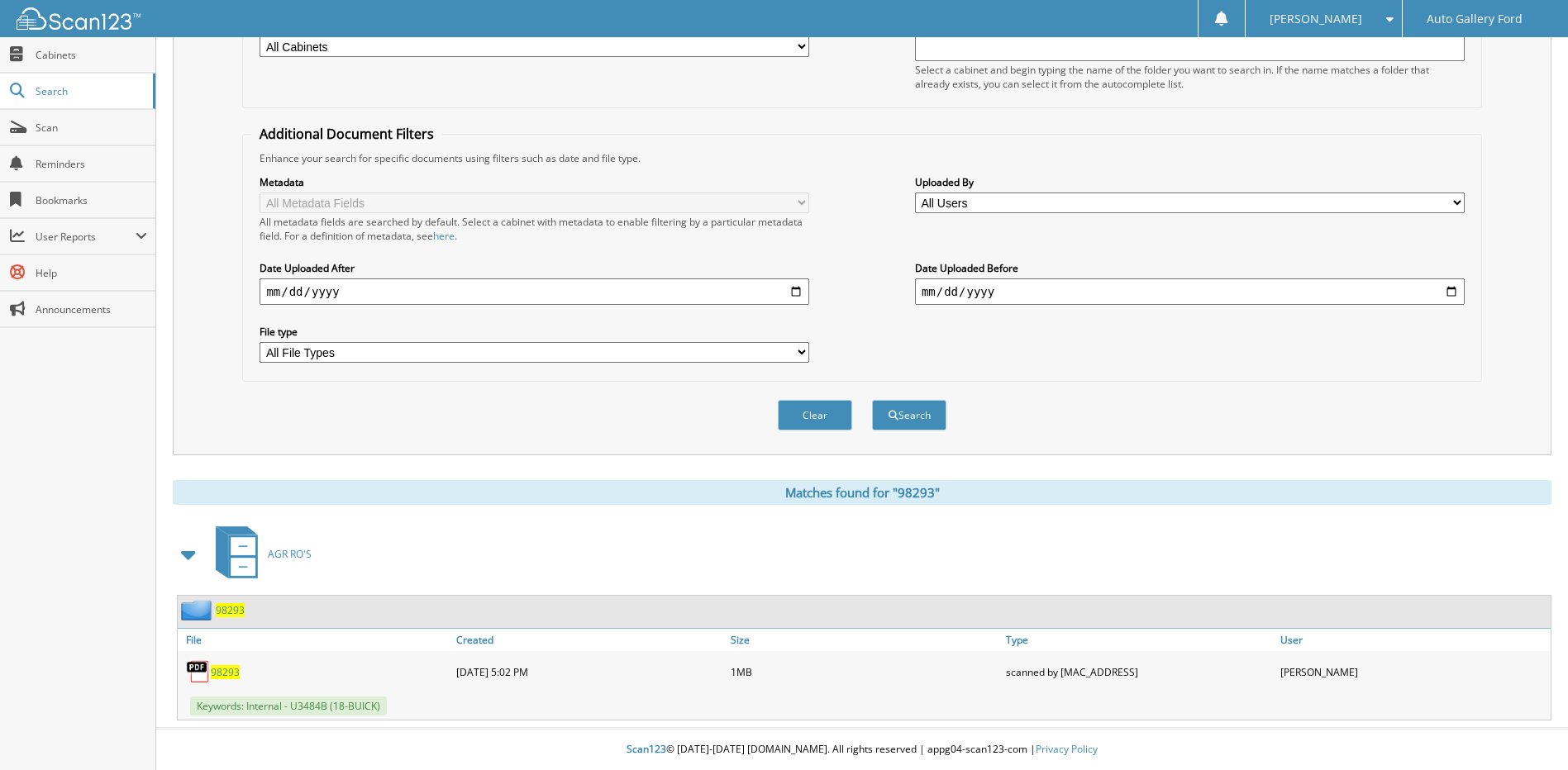
click at [233, 668] on span "98293" at bounding box center [225, 671] width 29 height 14
